Goal: Information Seeking & Learning: Learn about a topic

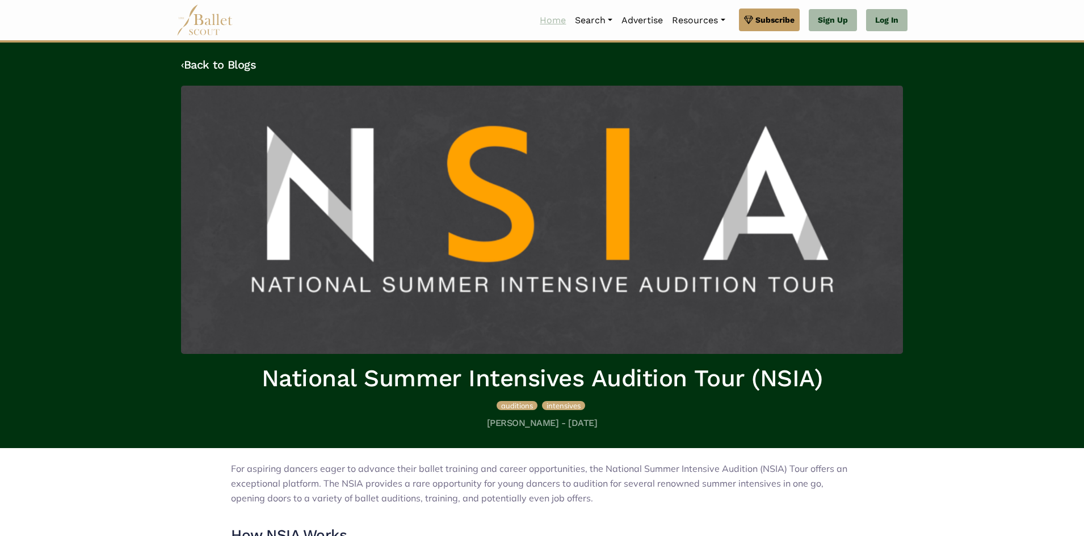
click at [560, 18] on link "Home" at bounding box center [552, 21] width 35 height 24
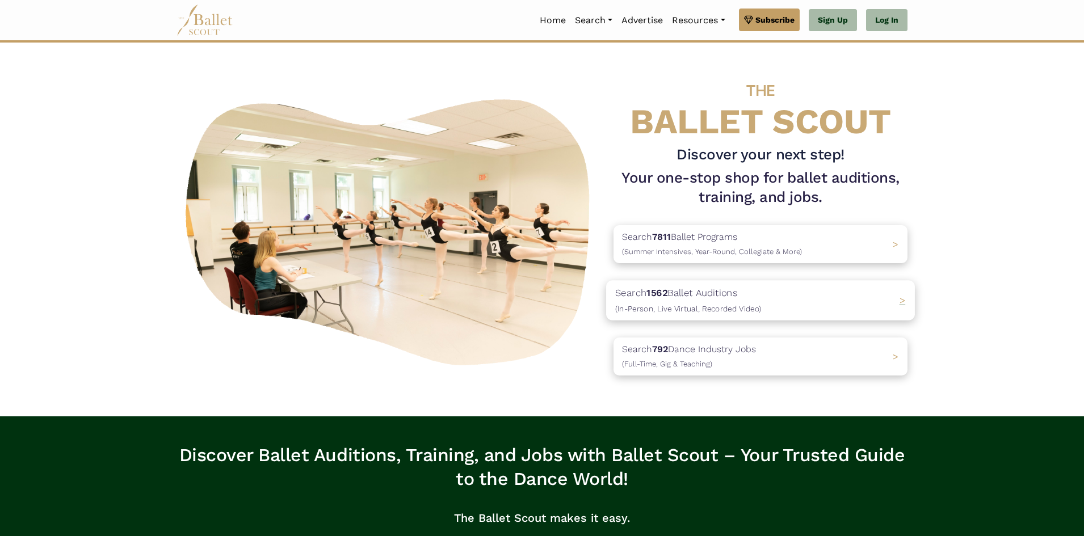
click at [804, 303] on div "Search 1562 Ballet Auditions (In-Person, Live Virtual, Recorded Video) >" at bounding box center [760, 300] width 309 height 40
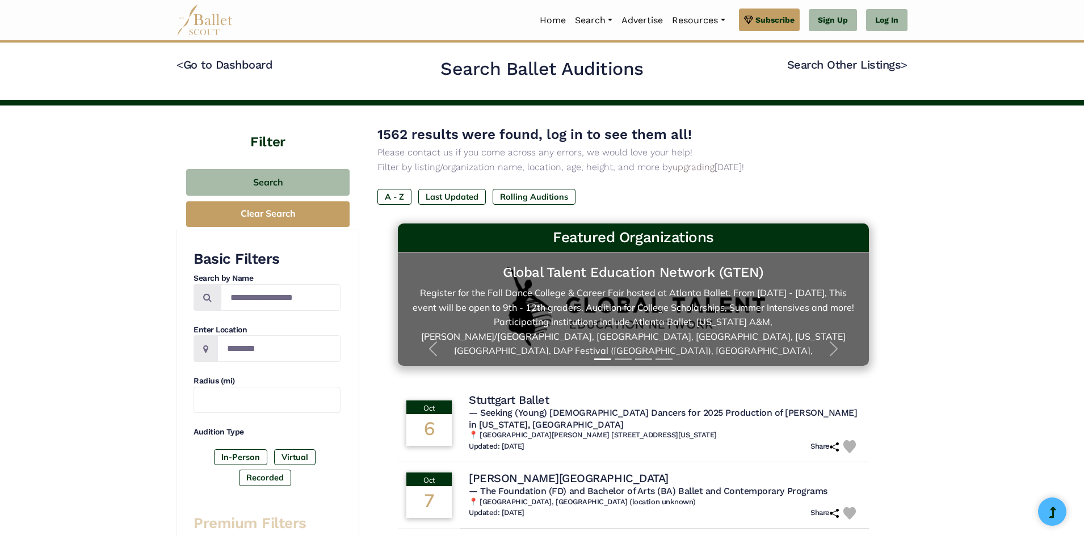
click at [674, 297] on link "Global Talent Education Network (GTEN)" at bounding box center [633, 309] width 448 height 91
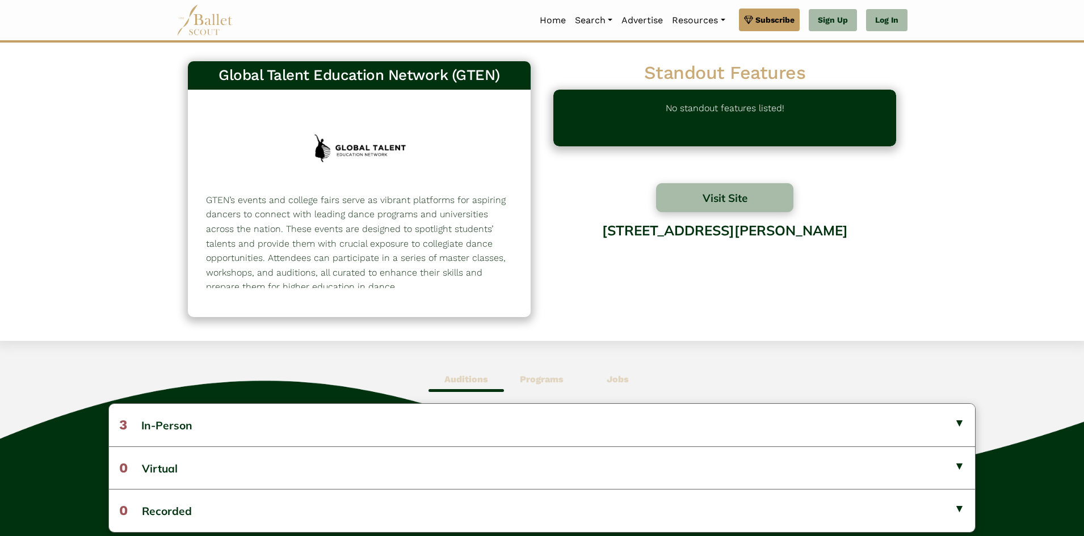
click at [967, 168] on div "Global Talent Education Network (GTEN) 1490 GTEN’s events and college fairs ser…" at bounding box center [542, 192] width 1084 height 298
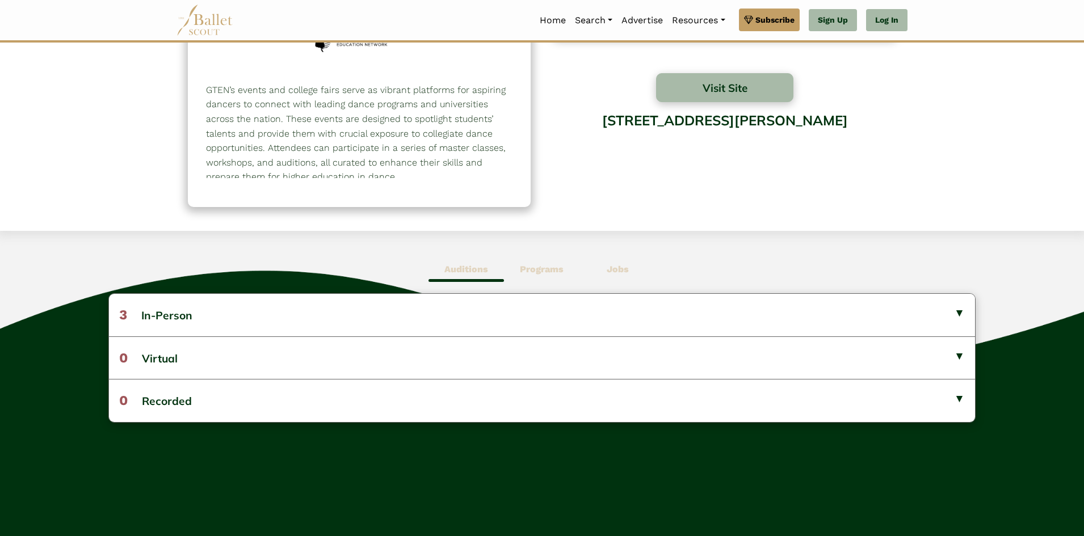
scroll to position [113, 0]
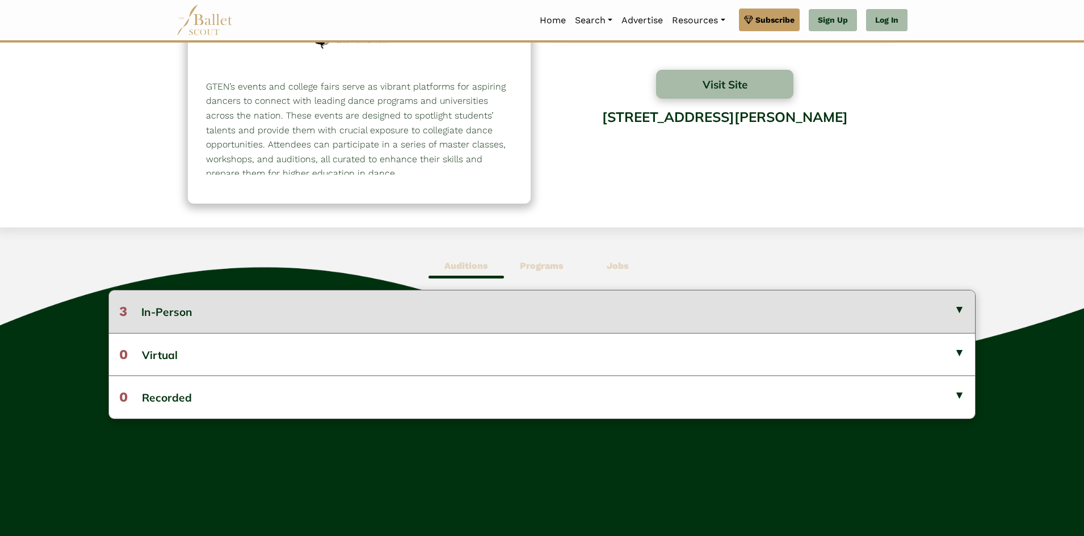
click at [361, 302] on button "3 In-Person" at bounding box center [542, 311] width 866 height 42
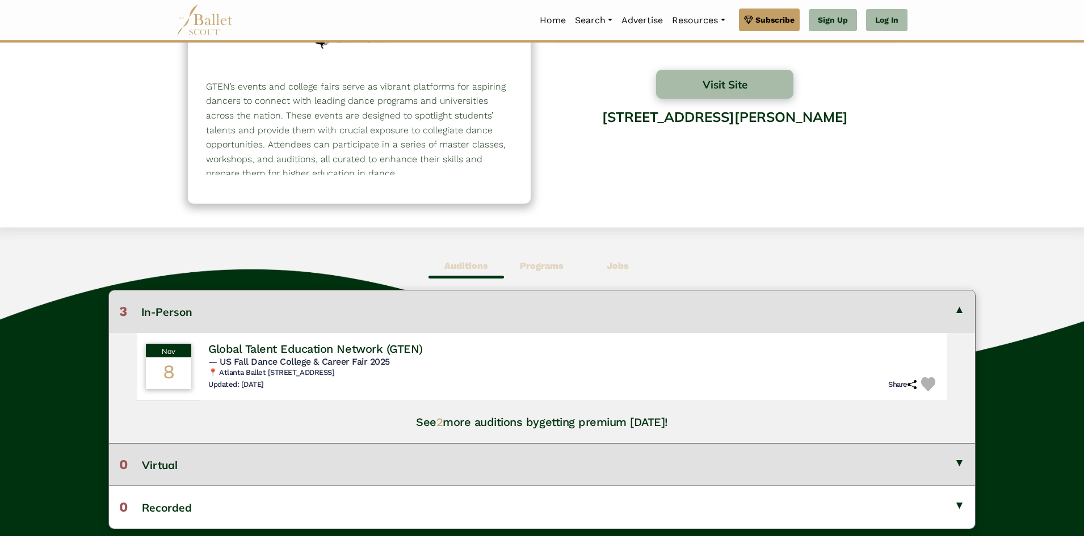
click at [167, 466] on button "0 Virtual" at bounding box center [542, 464] width 866 height 43
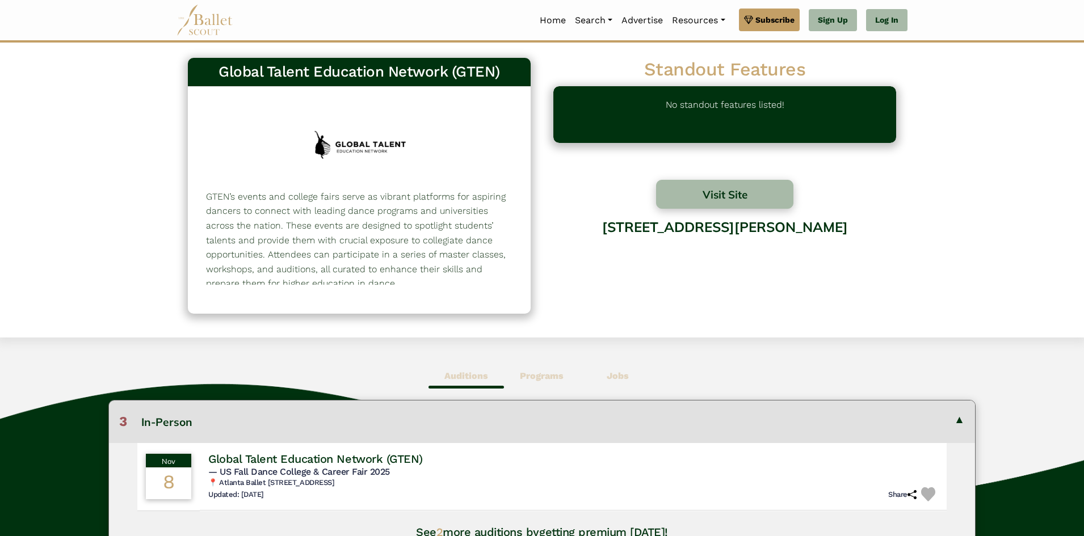
scroll to position [0, 0]
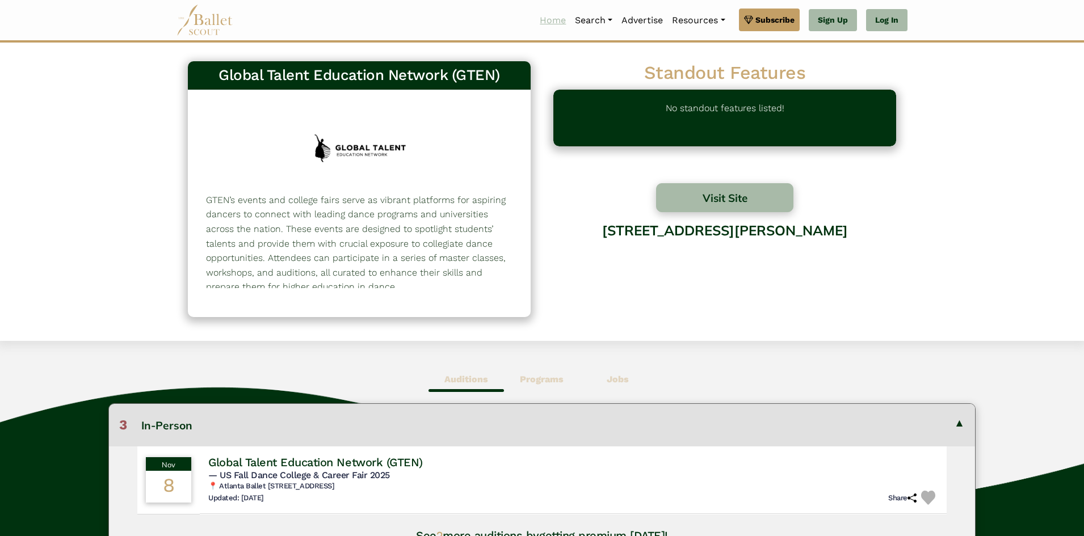
click at [552, 20] on link "Home" at bounding box center [552, 21] width 35 height 24
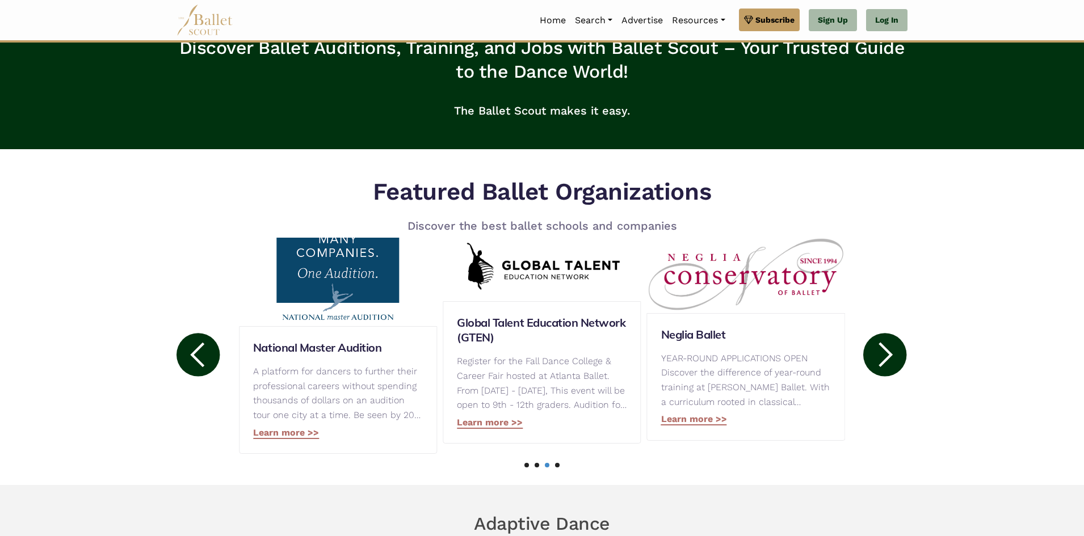
scroll to position [454, 0]
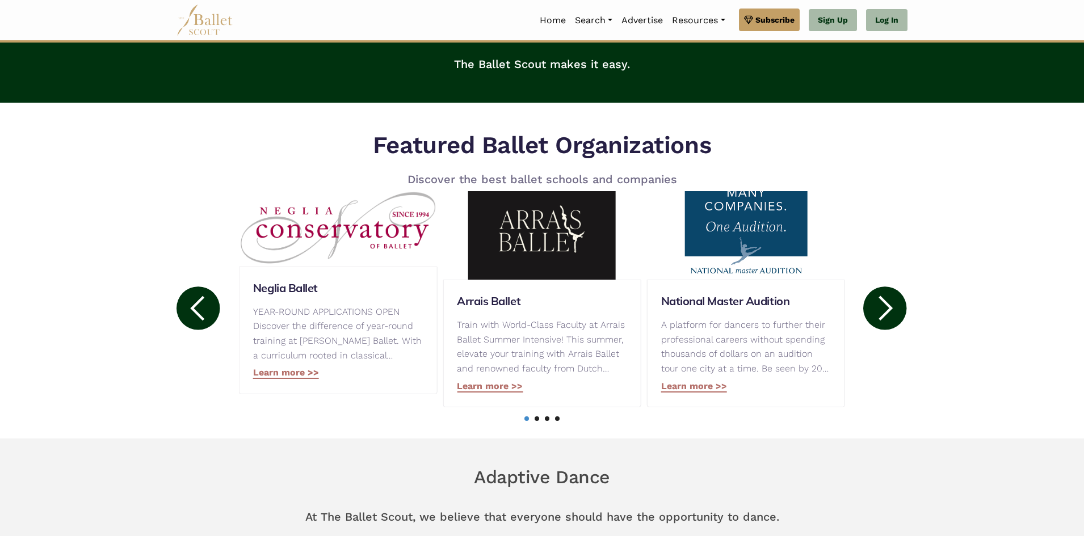
click at [902, 321] on circle at bounding box center [884, 307] width 43 height 43
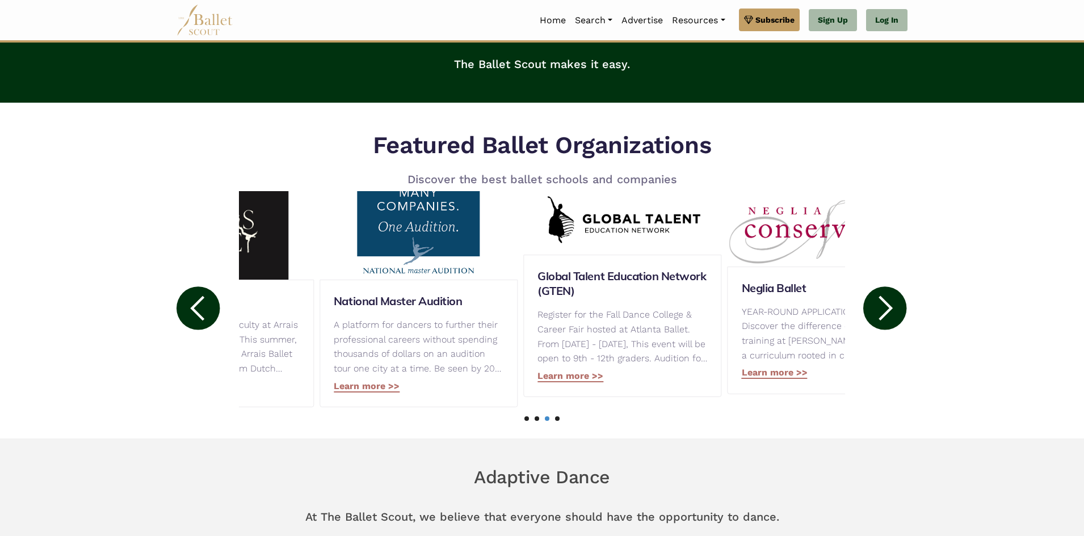
drag, startPoint x: 286, startPoint y: 323, endPoint x: 356, endPoint y: 310, distance: 71.0
click at [361, 314] on div "National Master Audition A platform for dancers to further their professional c…" at bounding box center [418, 344] width 198 height 128
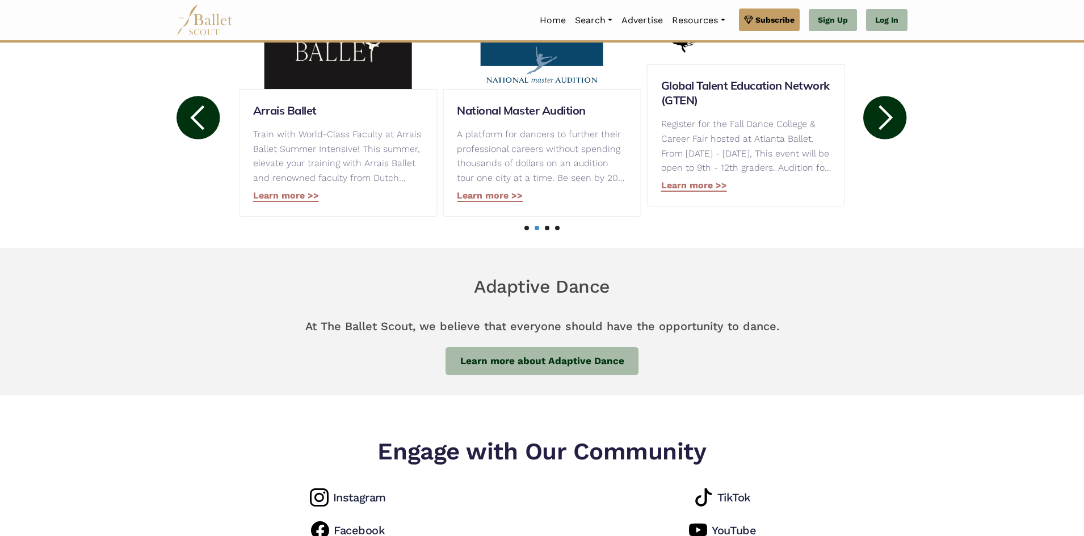
scroll to position [624, 0]
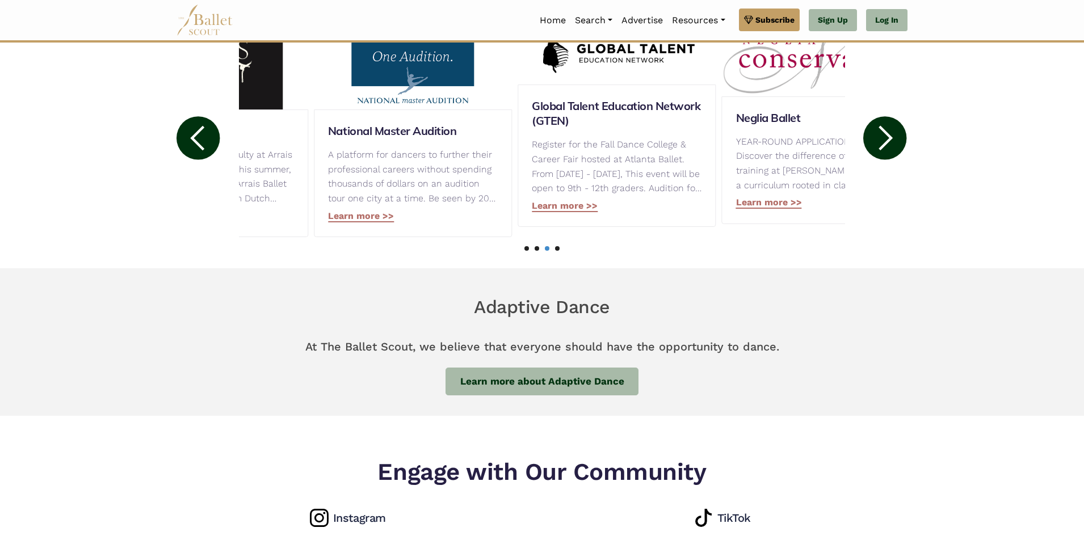
drag, startPoint x: 334, startPoint y: 163, endPoint x: 409, endPoint y: 173, distance: 75.6
click at [409, 173] on p "A platform for dancers to further their professional careers without spending t…" at bounding box center [413, 177] width 170 height 58
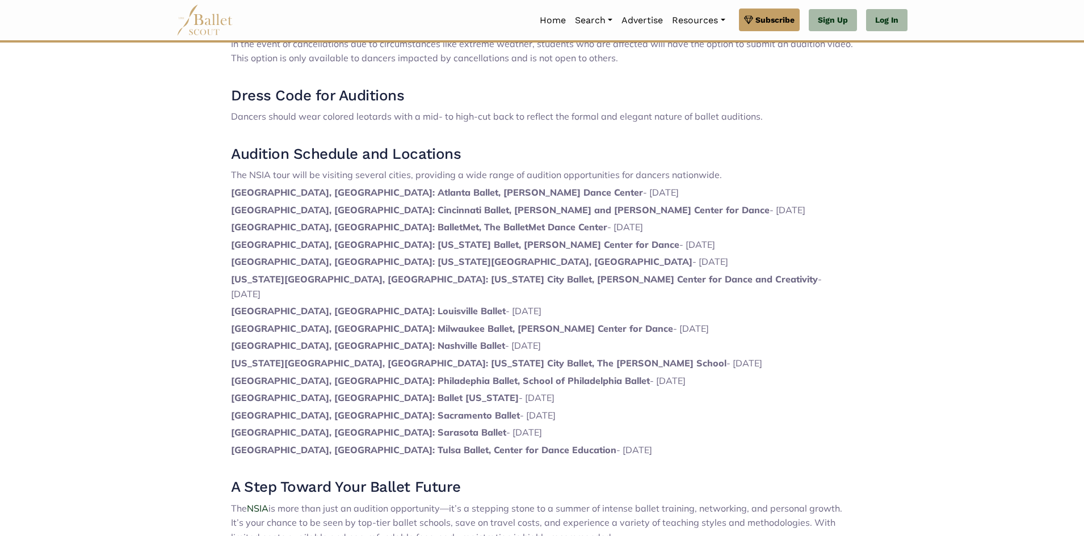
scroll to position [652, 0]
